Goal: Find specific page/section: Find specific page/section

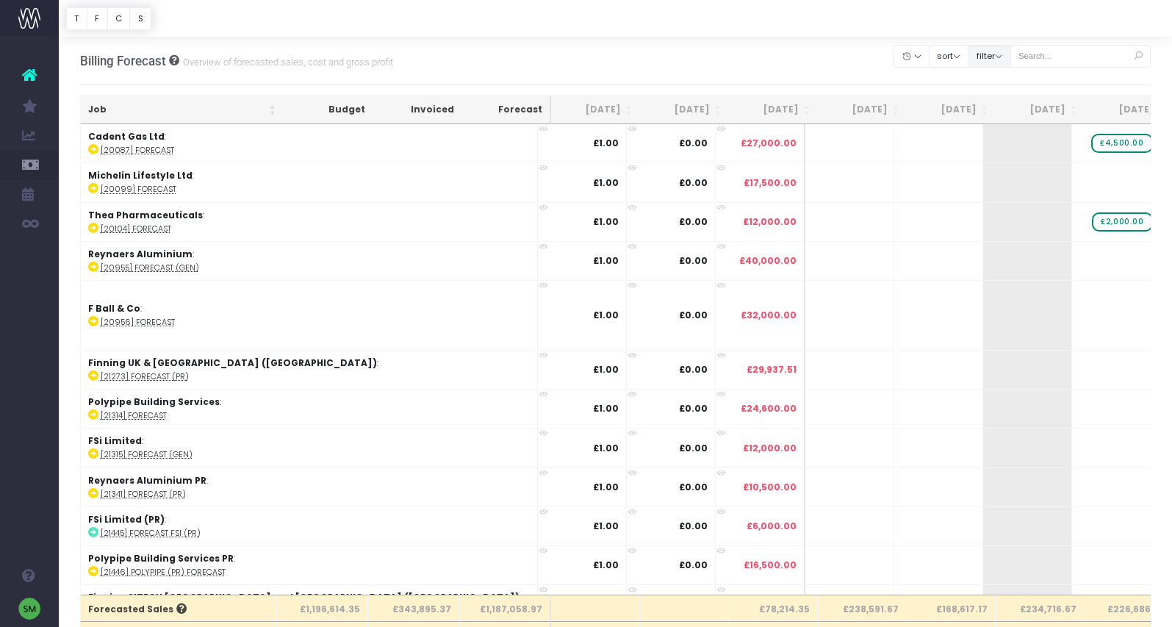
click at [1005, 62] on button "filter" at bounding box center [990, 56] width 43 height 23
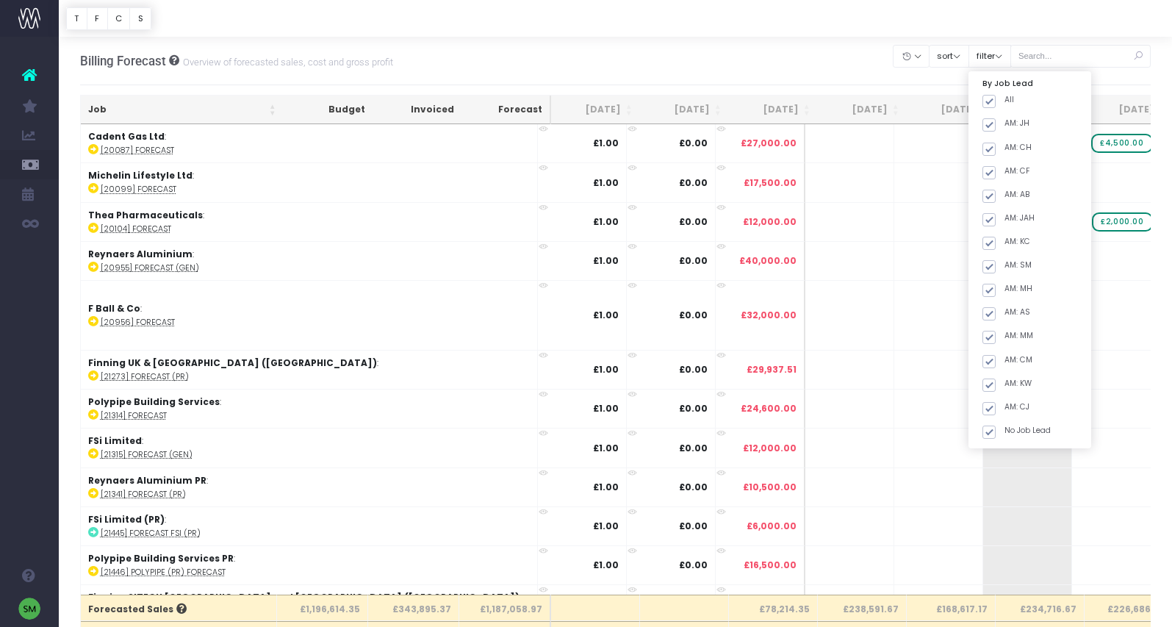
click at [298, 41] on div "Billing Forecast Overview of forecasted sales, cost and gross profit" at bounding box center [236, 61] width 313 height 48
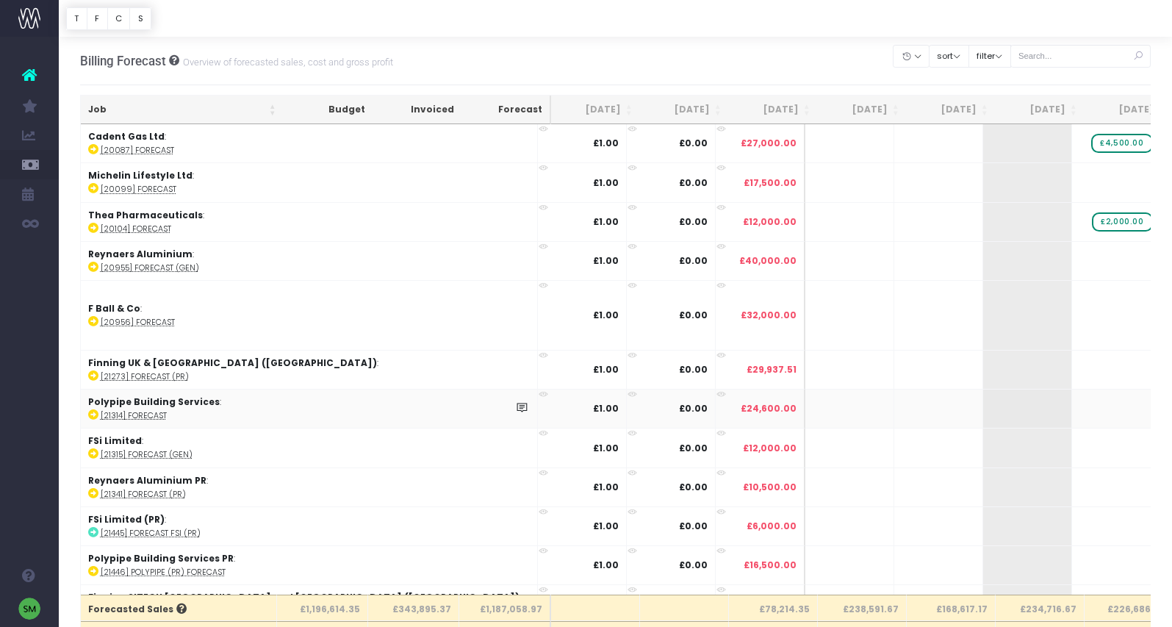
click at [120, 400] on span "Job Profit & Recovery" at bounding box center [100, 400] width 39 height 39
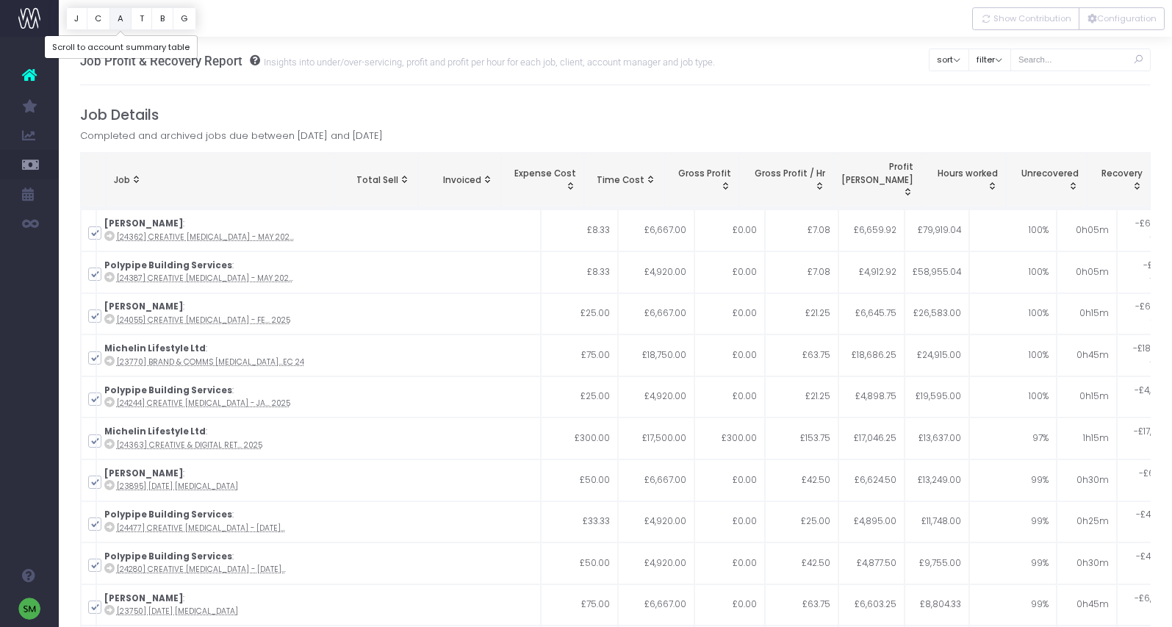
click at [121, 21] on button "A" at bounding box center [121, 18] width 23 height 23
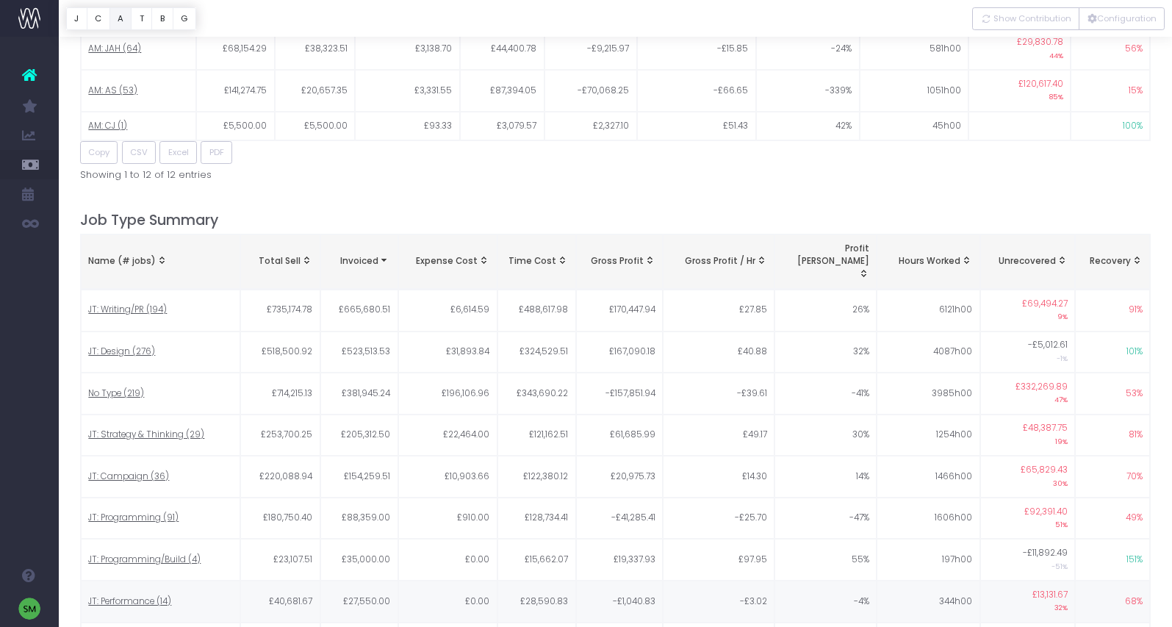
scroll to position [1754, 0]
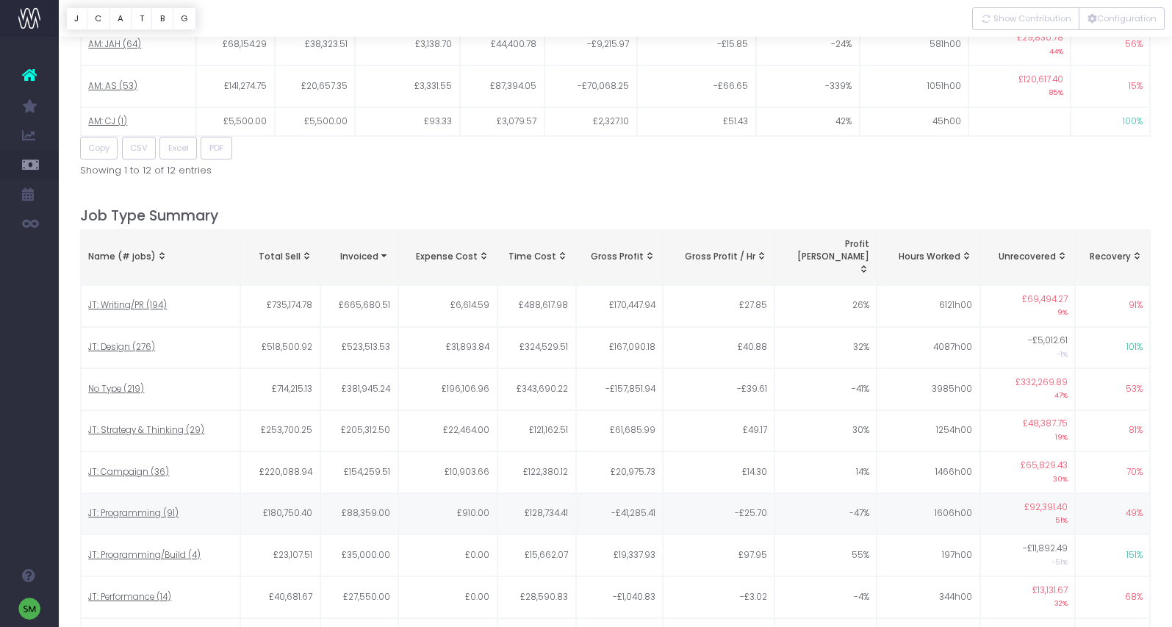
click at [125, 493] on td "JT: Programming (91)" at bounding box center [160, 514] width 159 height 42
click at [131, 507] on span "JT: Programming (91)" at bounding box center [133, 513] width 90 height 13
type input ""JT: Programming""
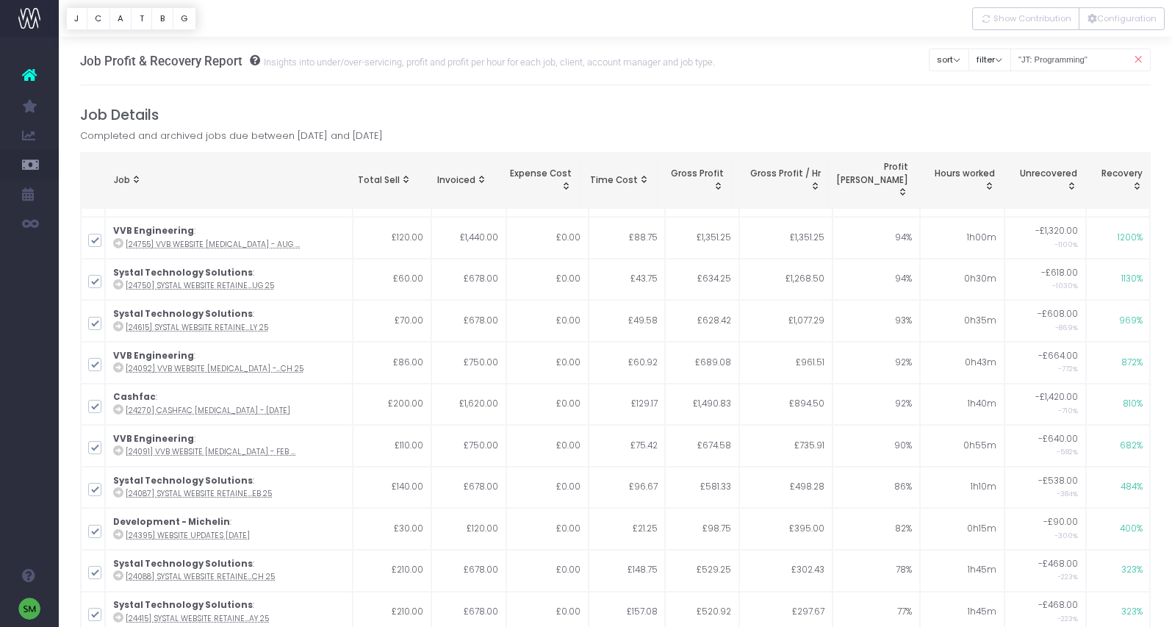
scroll to position [180, 0]
